Goal: Check status: Check status

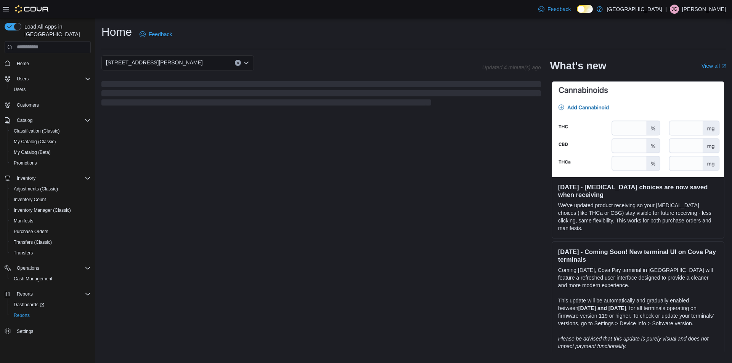
drag, startPoint x: 201, startPoint y: 136, endPoint x: 196, endPoint y: 133, distance: 6.1
click at [201, 136] on div "[STREET_ADDRESS][PERSON_NAME] Updated 4 minute(s) ago What's new View all (open…" at bounding box center [413, 203] width 625 height 297
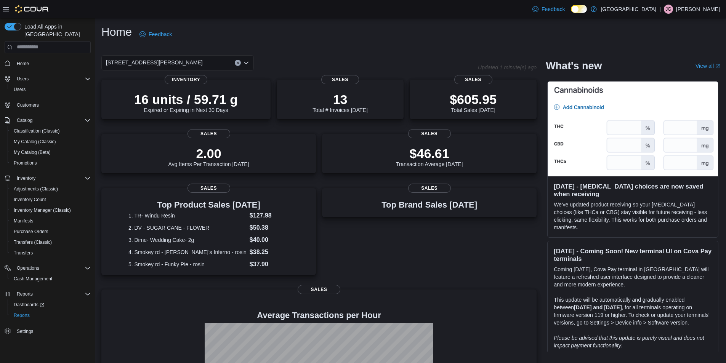
click at [172, 60] on div "[STREET_ADDRESS][PERSON_NAME]" at bounding box center [177, 62] width 153 height 15
click at [436, 95] on div "$605.95 Total Sales [DATE]" at bounding box center [473, 100] width 115 height 24
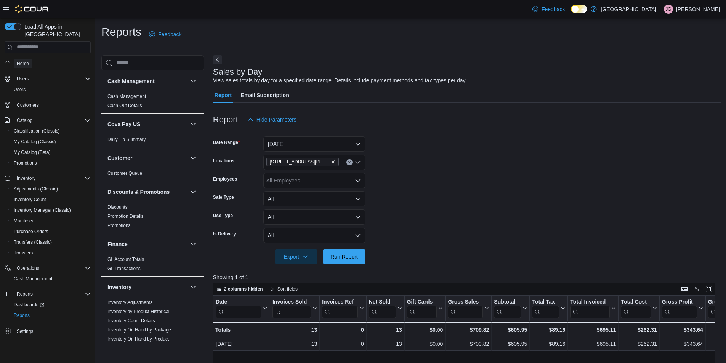
click at [21, 61] on span "Home" at bounding box center [23, 64] width 12 height 6
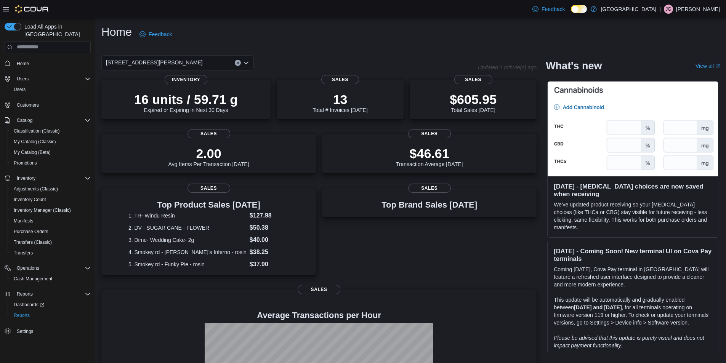
click at [215, 63] on div "[STREET_ADDRESS][PERSON_NAME]" at bounding box center [177, 62] width 153 height 15
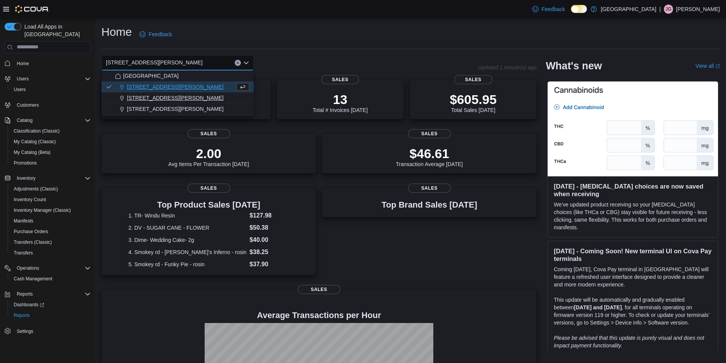
click at [194, 95] on div "[STREET_ADDRESS][PERSON_NAME]" at bounding box center [182, 98] width 134 height 8
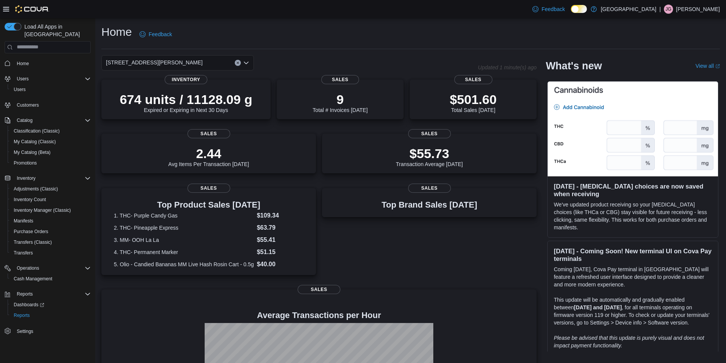
click at [207, 59] on div "200 South Solano Drive Combo box. Selected. 200 South Solano Drive. Press Backs…" at bounding box center [177, 62] width 153 height 15
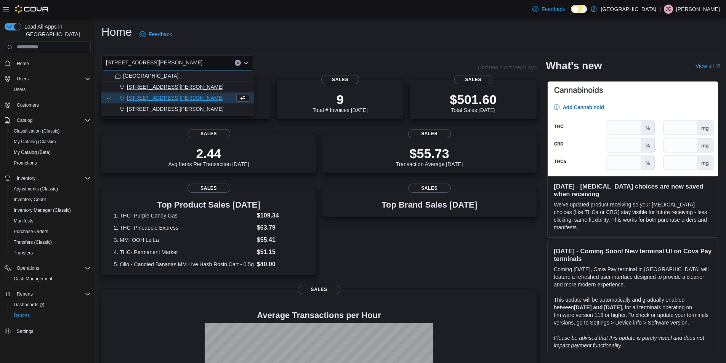
click at [184, 88] on div "[STREET_ADDRESS][PERSON_NAME]" at bounding box center [182, 87] width 134 height 8
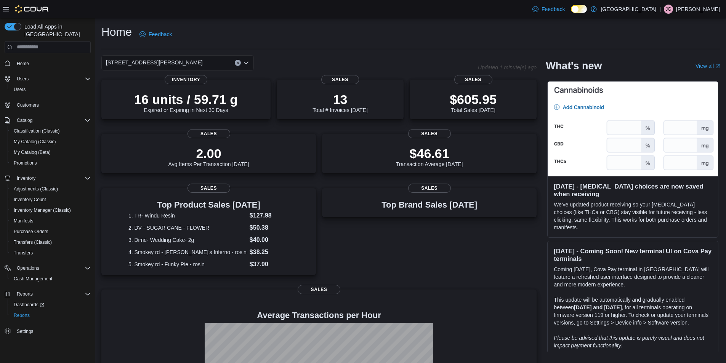
click at [221, 59] on div "1165 McNutt Road Combo box. Selected. 1165 McNutt Road. Press Backspace to dele…" at bounding box center [177, 62] width 153 height 15
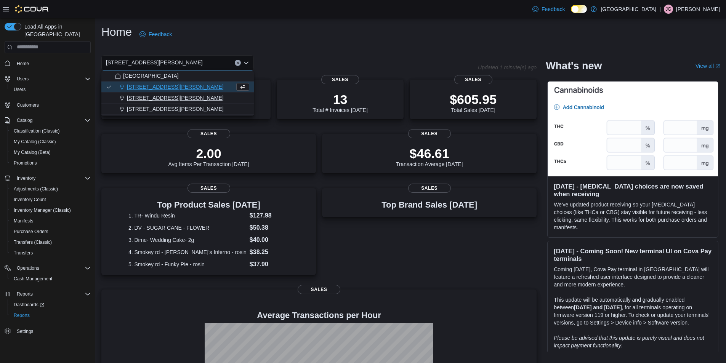
click at [201, 96] on div "[STREET_ADDRESS][PERSON_NAME]" at bounding box center [182, 98] width 134 height 8
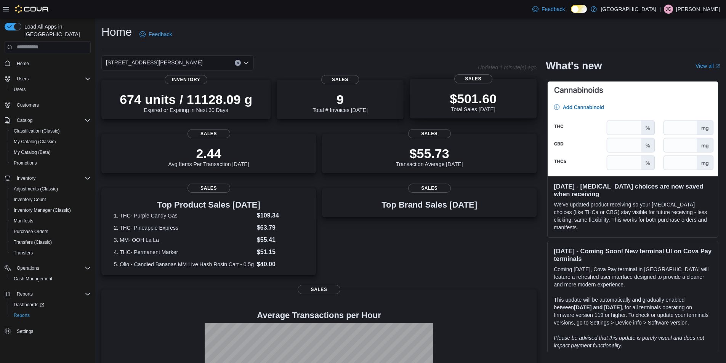
click at [500, 95] on div "$501.60 Total Sales Today" at bounding box center [473, 100] width 115 height 24
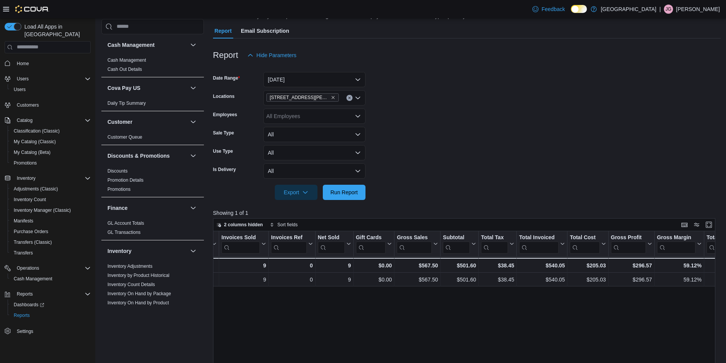
scroll to position [64, 0]
click at [331, 99] on icon "Remove 200 South Solano Drive from selection in this group" at bounding box center [333, 98] width 5 height 5
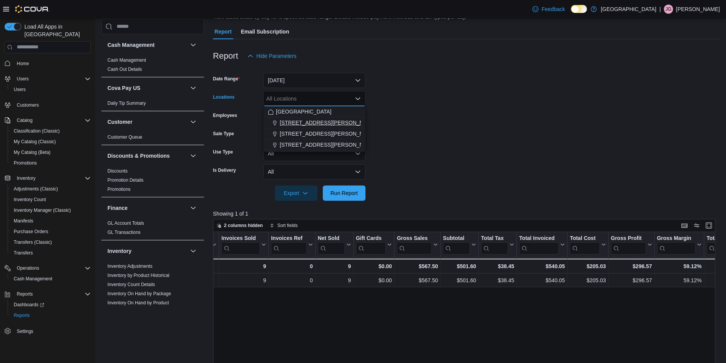
click at [323, 123] on span "[STREET_ADDRESS][PERSON_NAME]" at bounding box center [328, 123] width 97 height 8
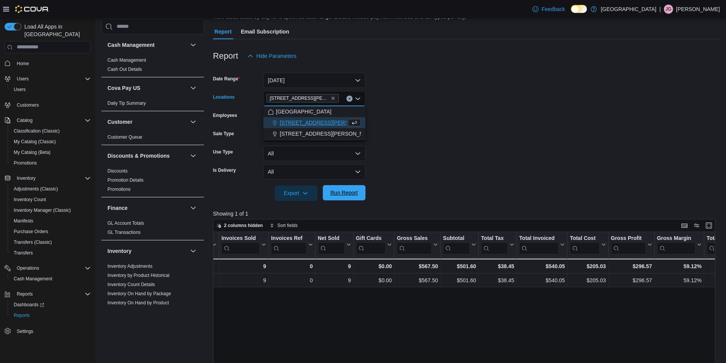
click at [340, 192] on span "Run Report" at bounding box center [344, 193] width 27 height 8
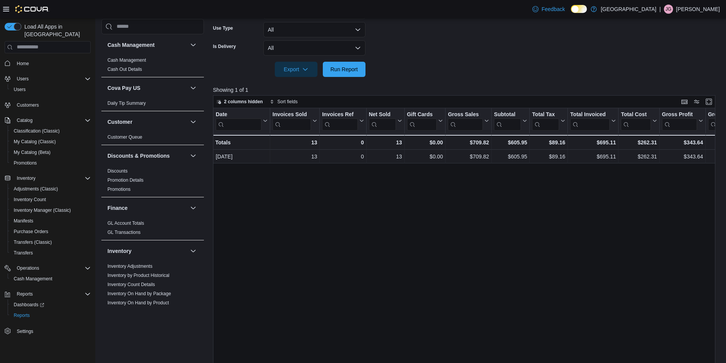
scroll to position [216, 0]
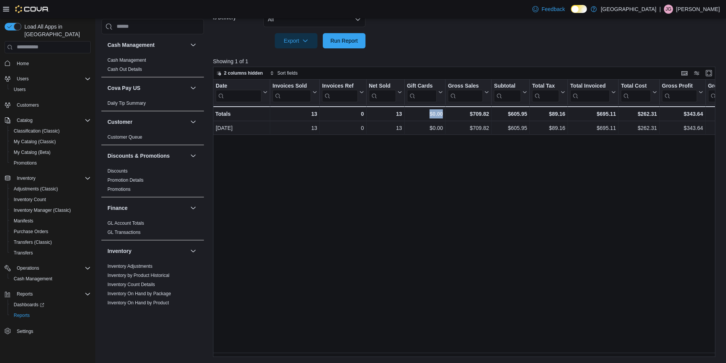
drag, startPoint x: 409, startPoint y: 353, endPoint x: 463, endPoint y: 355, distance: 53.8
click at [463, 355] on div "Date Click to view column header actions Invoices Sold Click to view column hea…" at bounding box center [467, 219] width 508 height 278
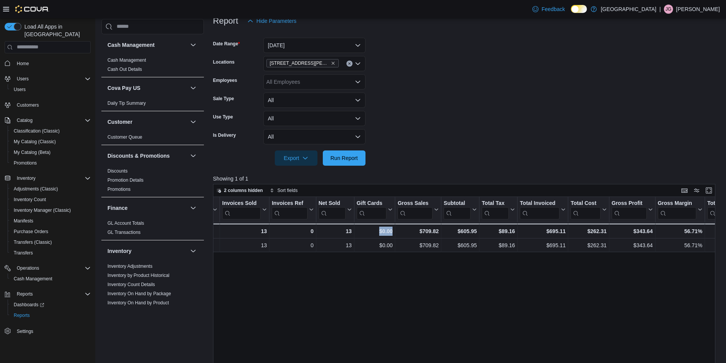
scroll to position [26, 0]
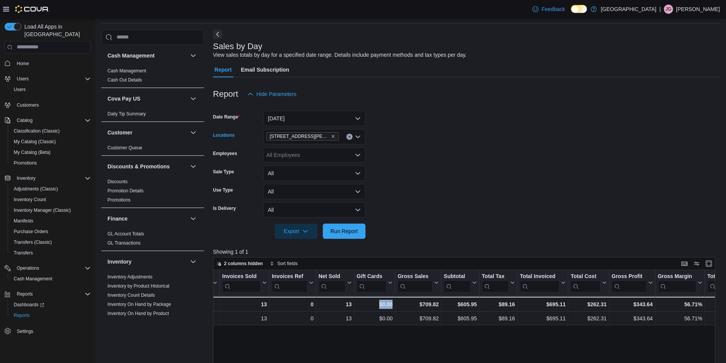
click at [350, 135] on icon "Clear input" at bounding box center [349, 136] width 3 height 3
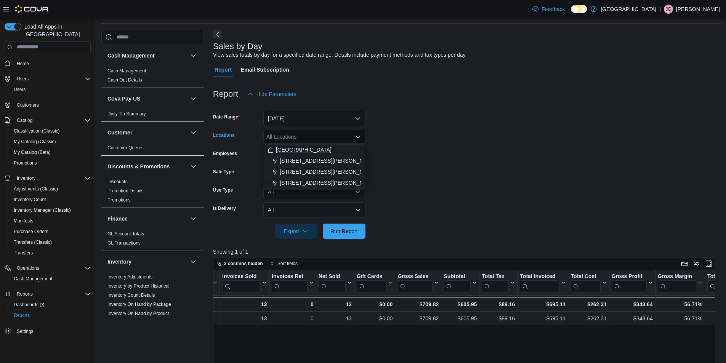
click at [322, 150] on span "[GEOGRAPHIC_DATA]" at bounding box center [304, 150] width 56 height 8
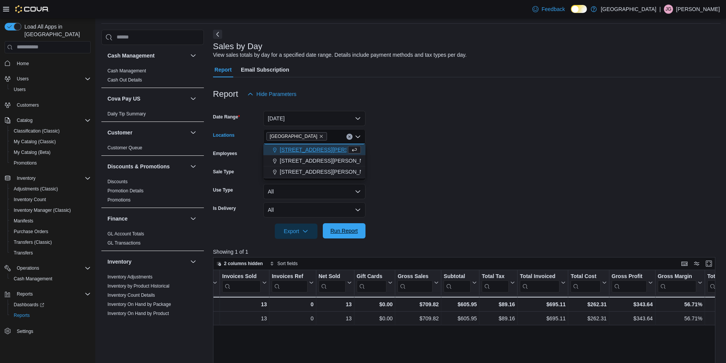
click at [359, 229] on span "Run Report" at bounding box center [345, 230] width 34 height 15
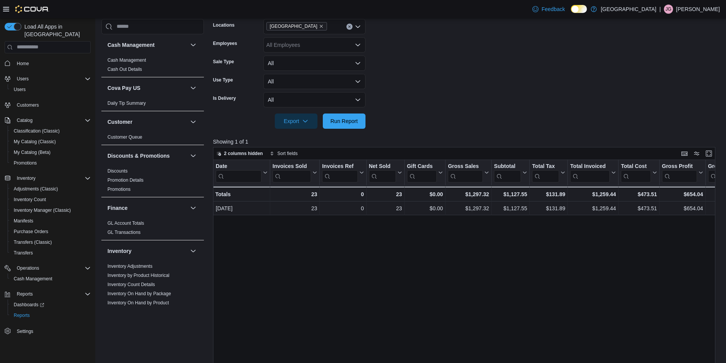
scroll to position [64, 0]
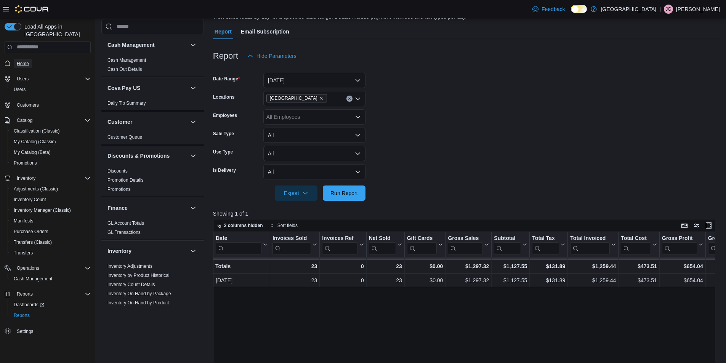
click at [27, 61] on span "Home" at bounding box center [23, 64] width 12 height 6
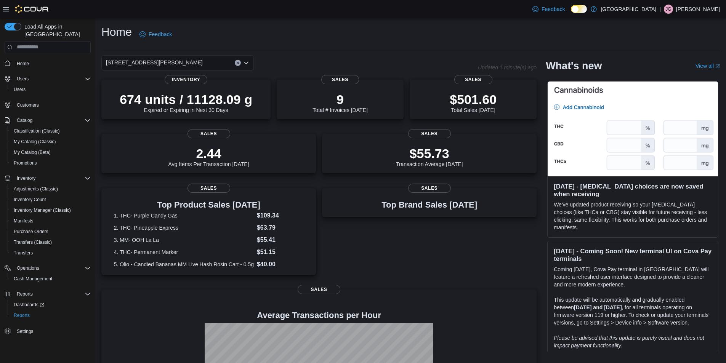
click at [209, 62] on div "[STREET_ADDRESS][PERSON_NAME]" at bounding box center [177, 62] width 153 height 15
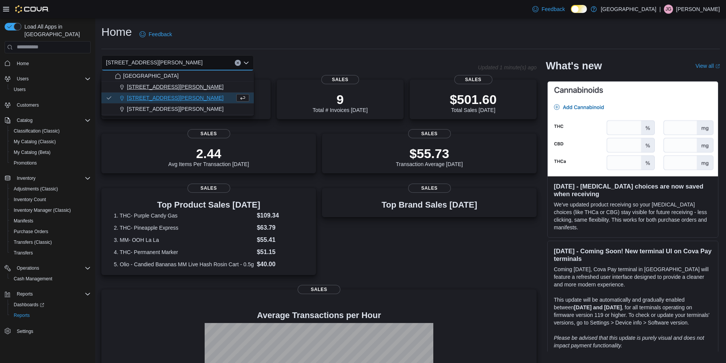
click at [198, 87] on div "[STREET_ADDRESS][PERSON_NAME]" at bounding box center [182, 87] width 134 height 8
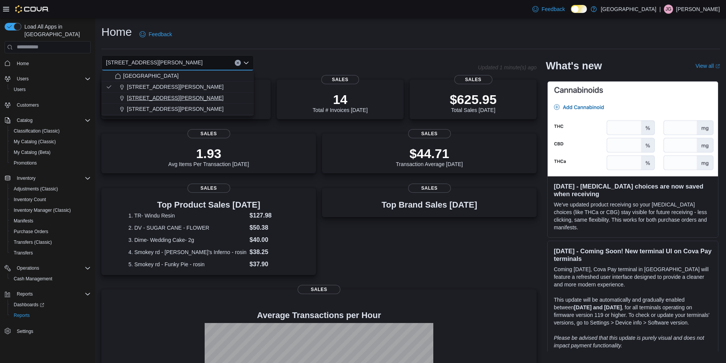
click at [170, 95] on span "[STREET_ADDRESS][PERSON_NAME]" at bounding box center [175, 98] width 97 height 8
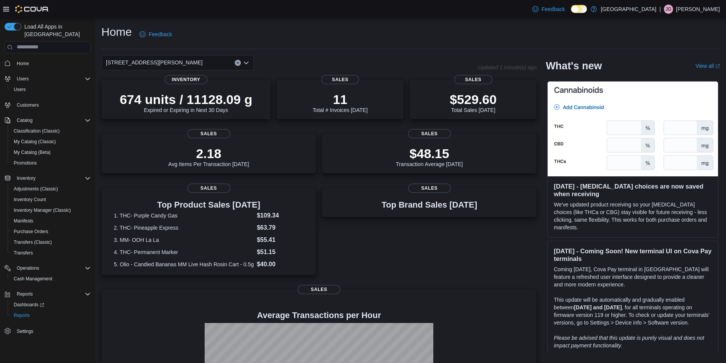
click at [189, 61] on div "200 South Solano Drive Combo box. Selected. 200 South Solano Drive. Press Backs…" at bounding box center [177, 62] width 153 height 15
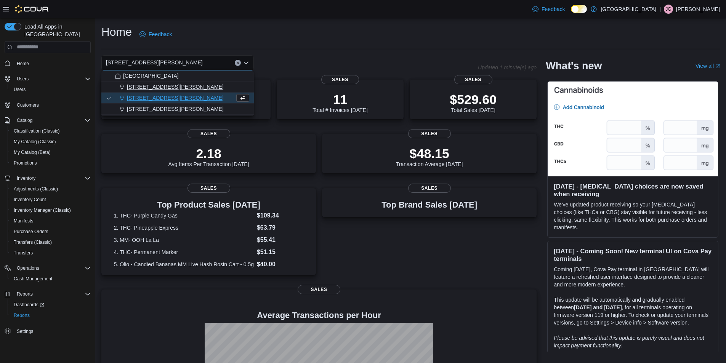
click at [183, 85] on div "[STREET_ADDRESS][PERSON_NAME]" at bounding box center [182, 87] width 134 height 8
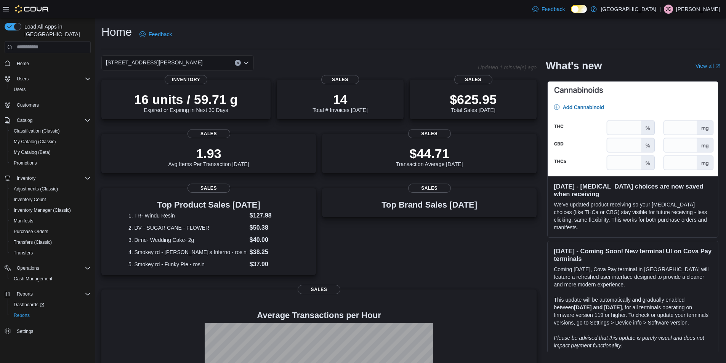
click at [198, 63] on div "1165 McNutt Road Combo box. Selected. 1165 McNutt Road. Press Backspace to dele…" at bounding box center [177, 62] width 153 height 15
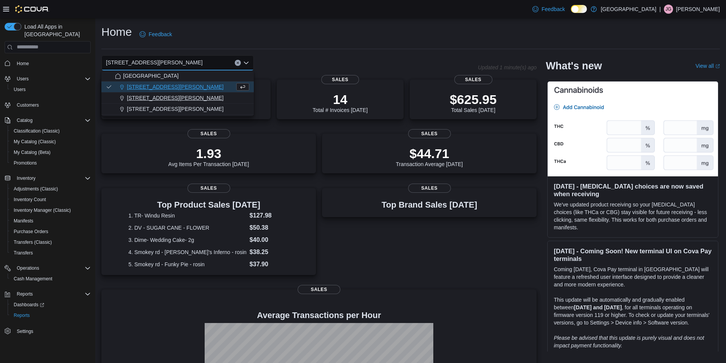
click at [186, 96] on div "[STREET_ADDRESS][PERSON_NAME]" at bounding box center [182, 98] width 134 height 8
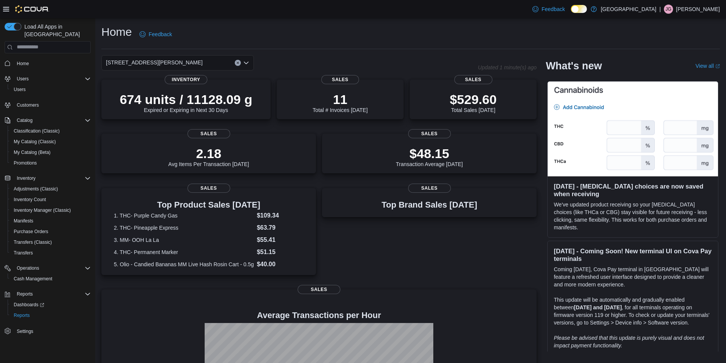
click at [195, 62] on div "200 South Solano Drive Combo box. Selected. 200 South Solano Drive. Press Backs…" at bounding box center [177, 62] width 153 height 15
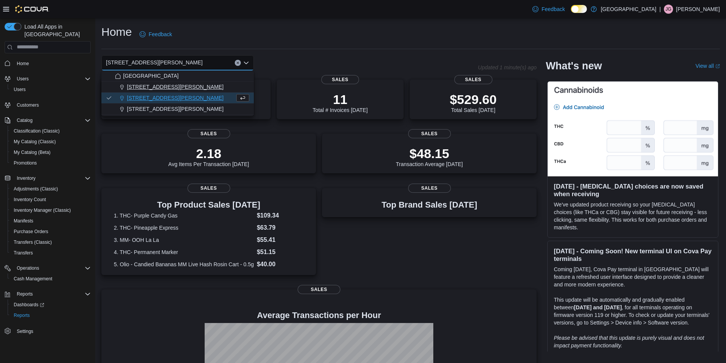
click at [176, 87] on div "[STREET_ADDRESS][PERSON_NAME]" at bounding box center [182, 87] width 134 height 8
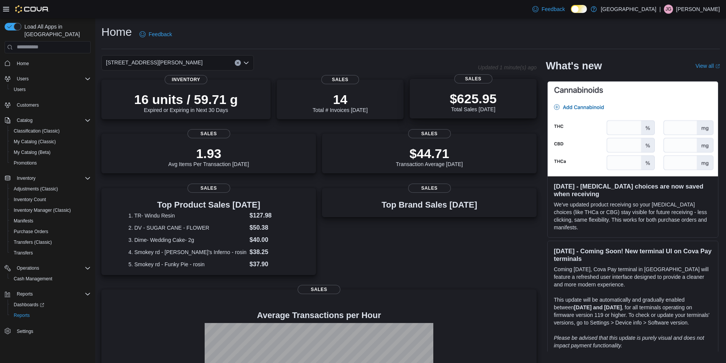
click at [469, 104] on div "$625.95 Total Sales Today" at bounding box center [473, 101] width 47 height 21
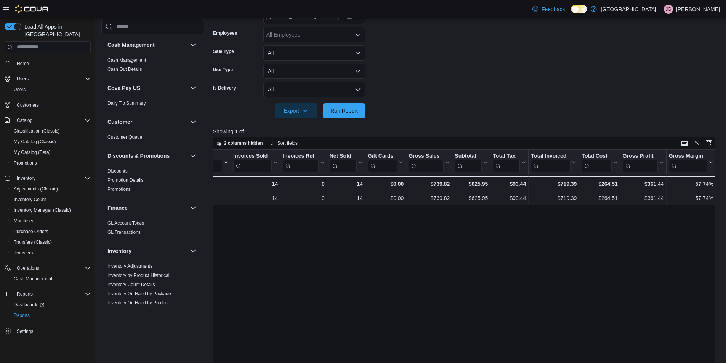
scroll to position [64, 0]
